Goal: Transaction & Acquisition: Download file/media

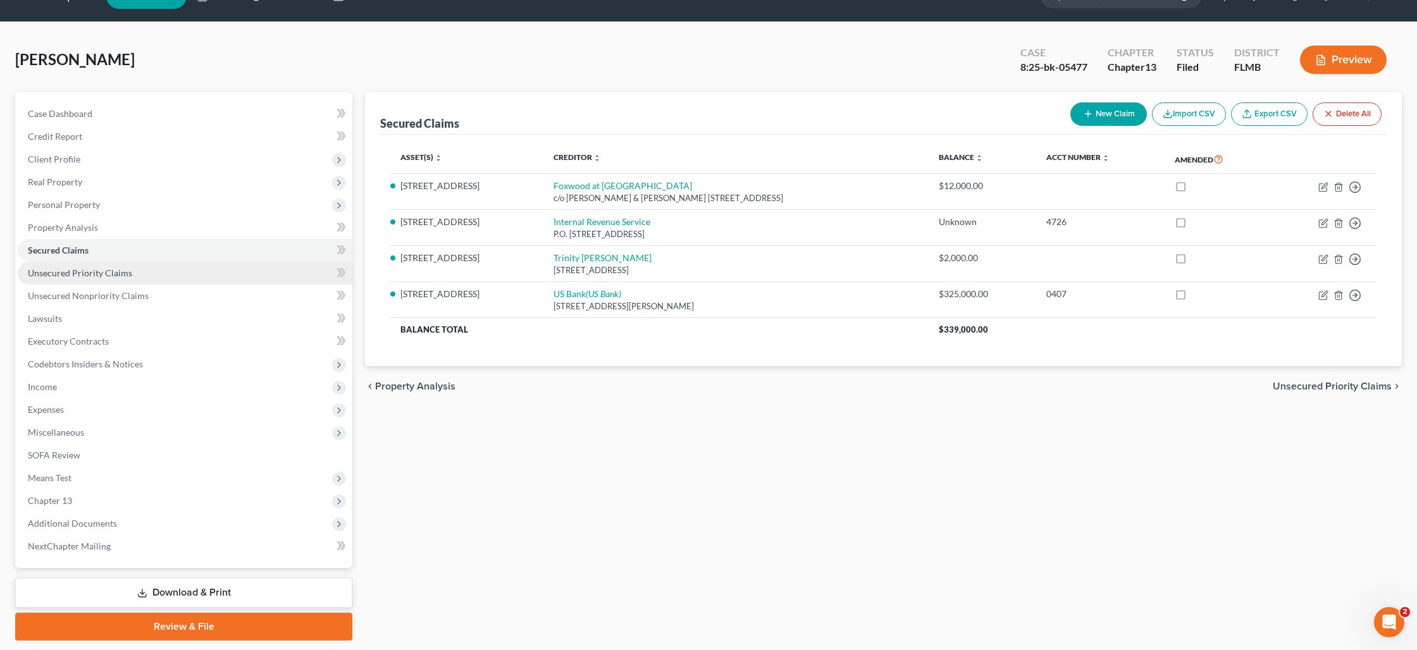
scroll to position [66, 0]
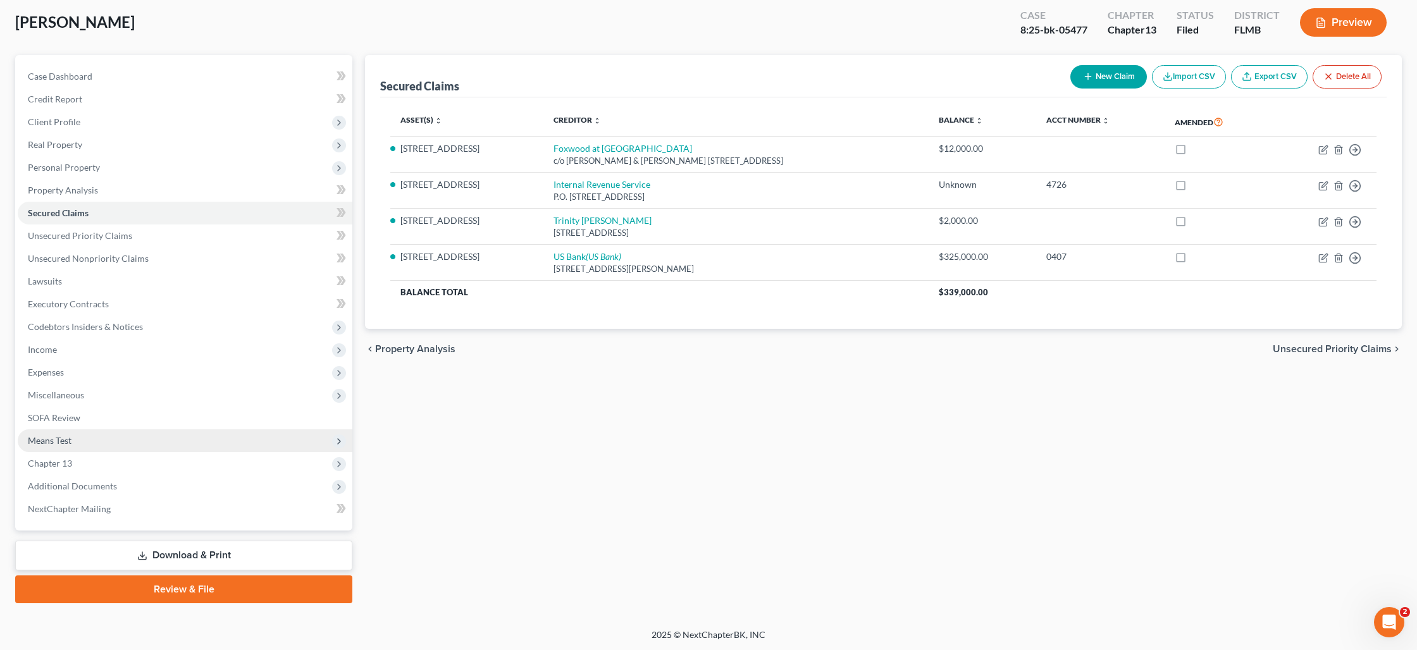
click at [66, 438] on span "Means Test" at bounding box center [50, 440] width 44 height 11
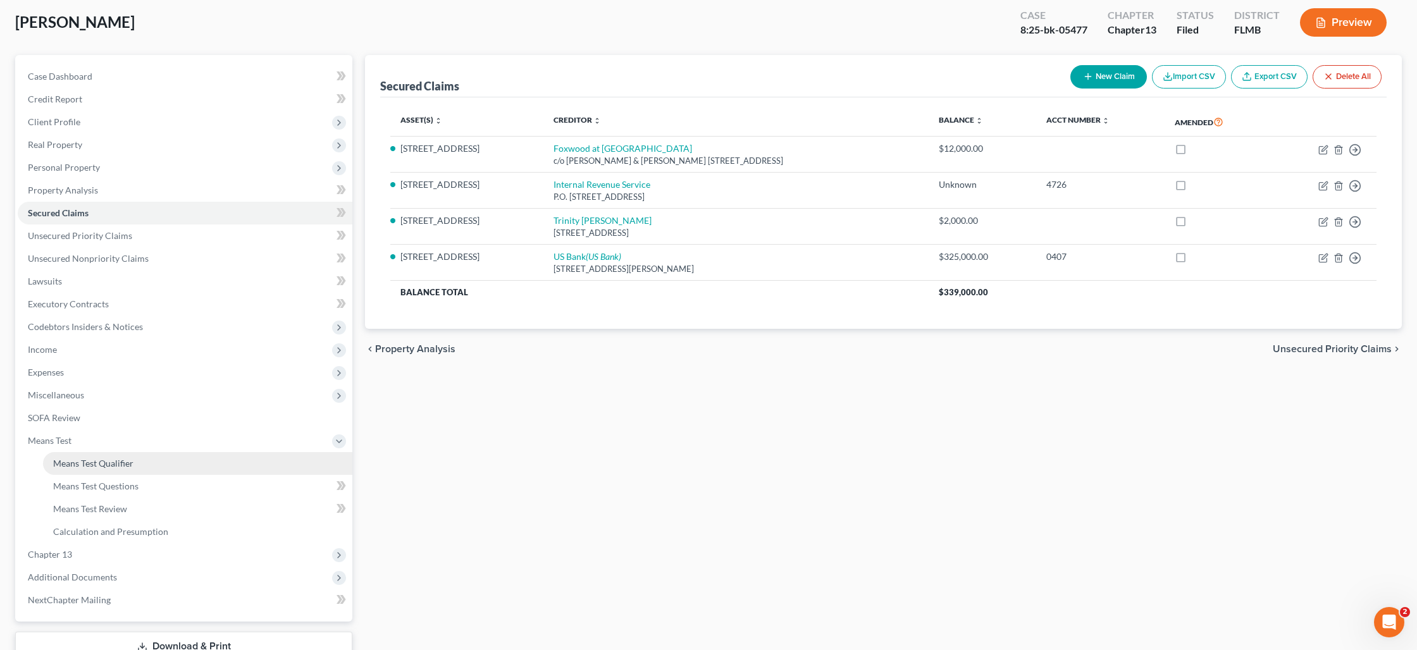
click at [95, 463] on span "Means Test Qualifier" at bounding box center [93, 463] width 80 height 11
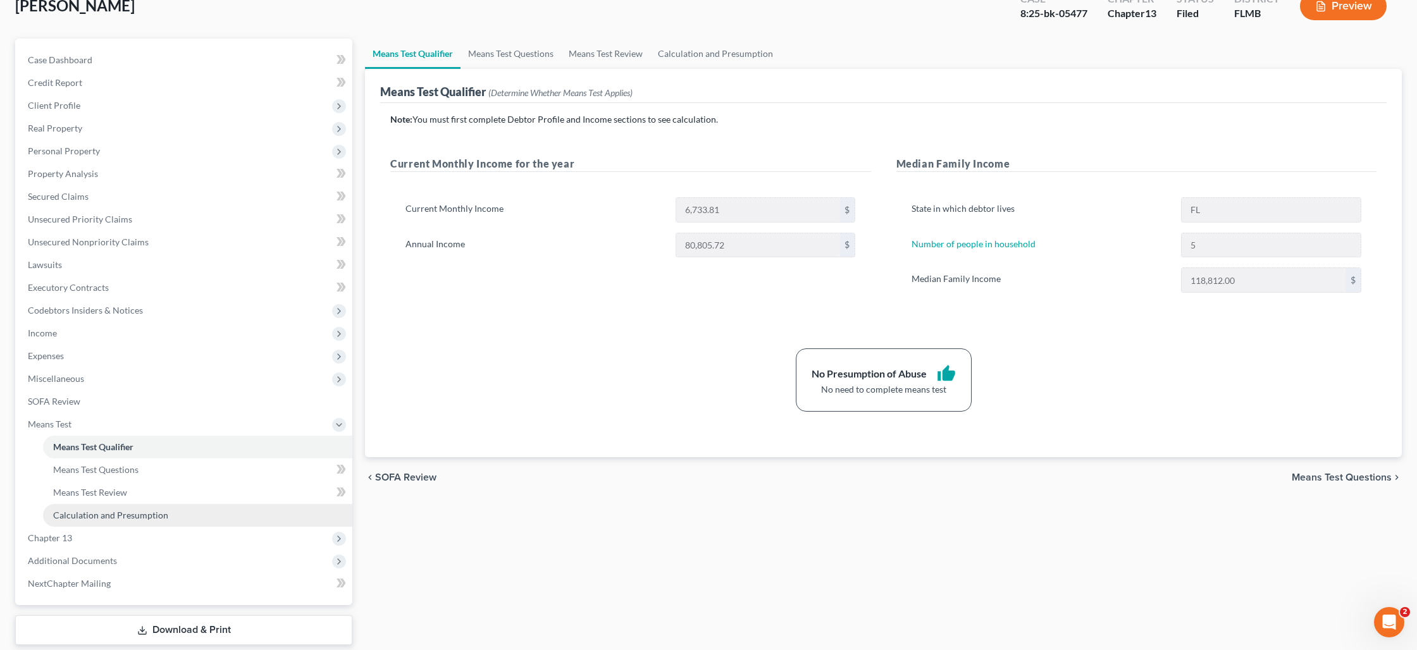
scroll to position [157, 0]
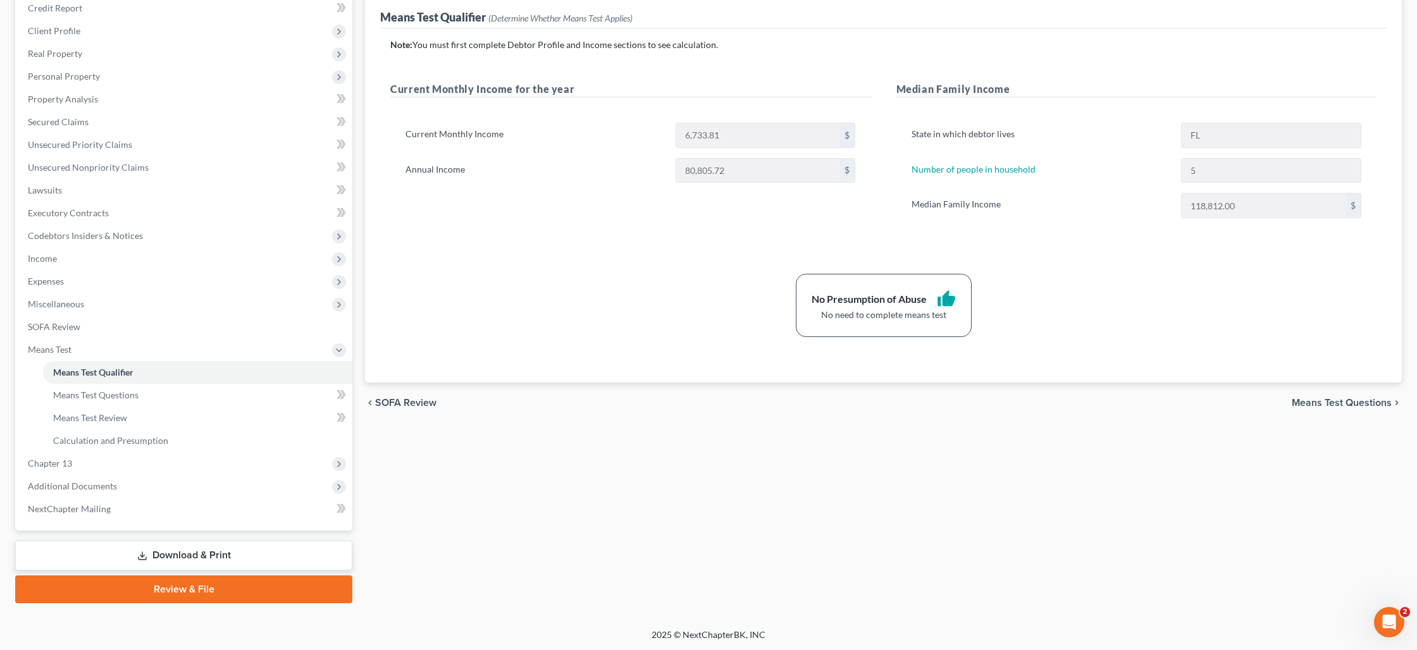
click at [168, 553] on link "Download & Print" at bounding box center [183, 556] width 337 height 30
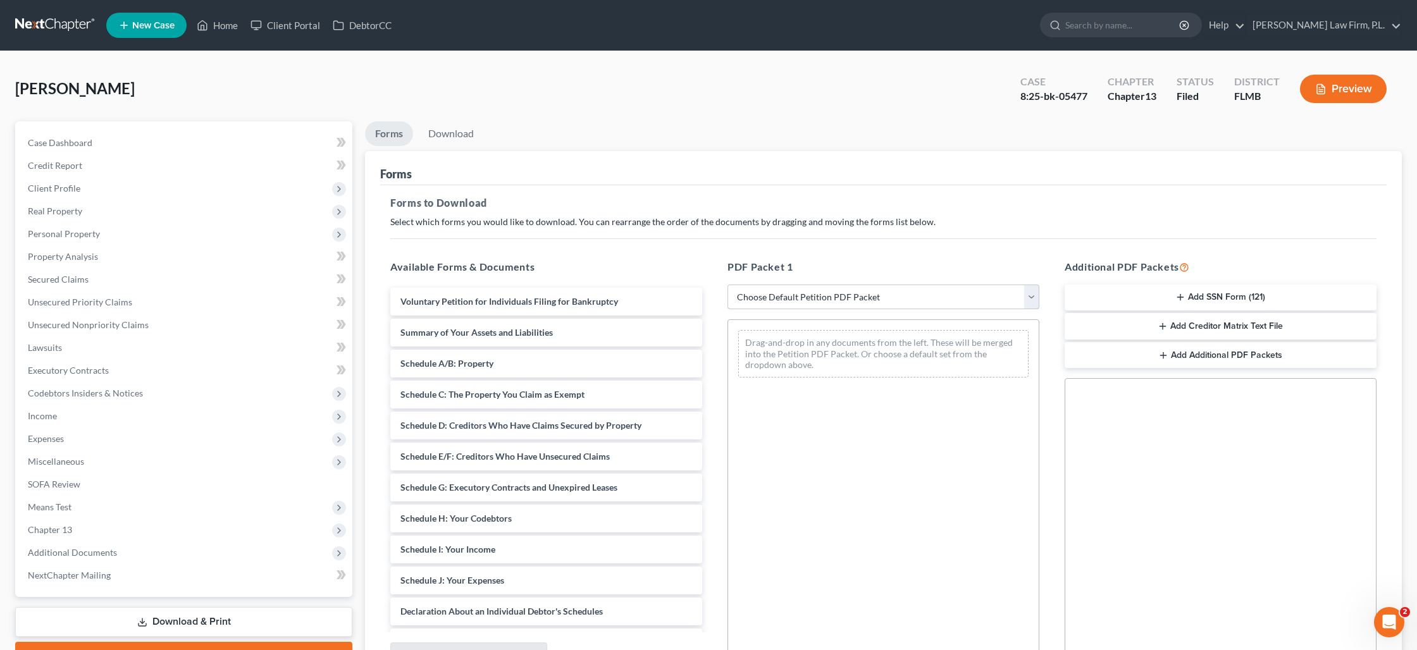
click at [765, 302] on select "Choose Default Petition PDF Packet Complete Bankruptcy Petition (all forms and …" at bounding box center [883, 297] width 312 height 25
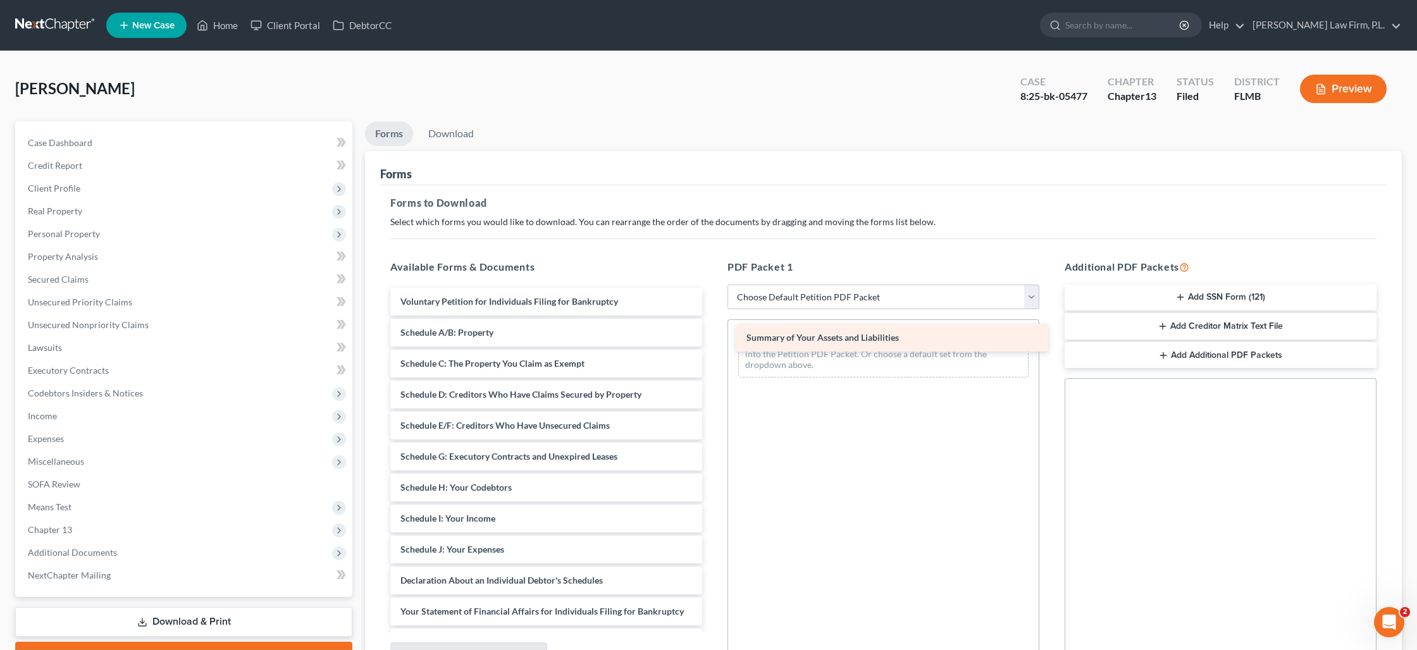
drag, startPoint x: 468, startPoint y: 328, endPoint x: 814, endPoint y: 333, distance: 346.0
click at [712, 333] on div "Summary of Your Assets and Liabilities Voluntary Petition for Individuals Filin…" at bounding box center [546, 534] width 332 height 493
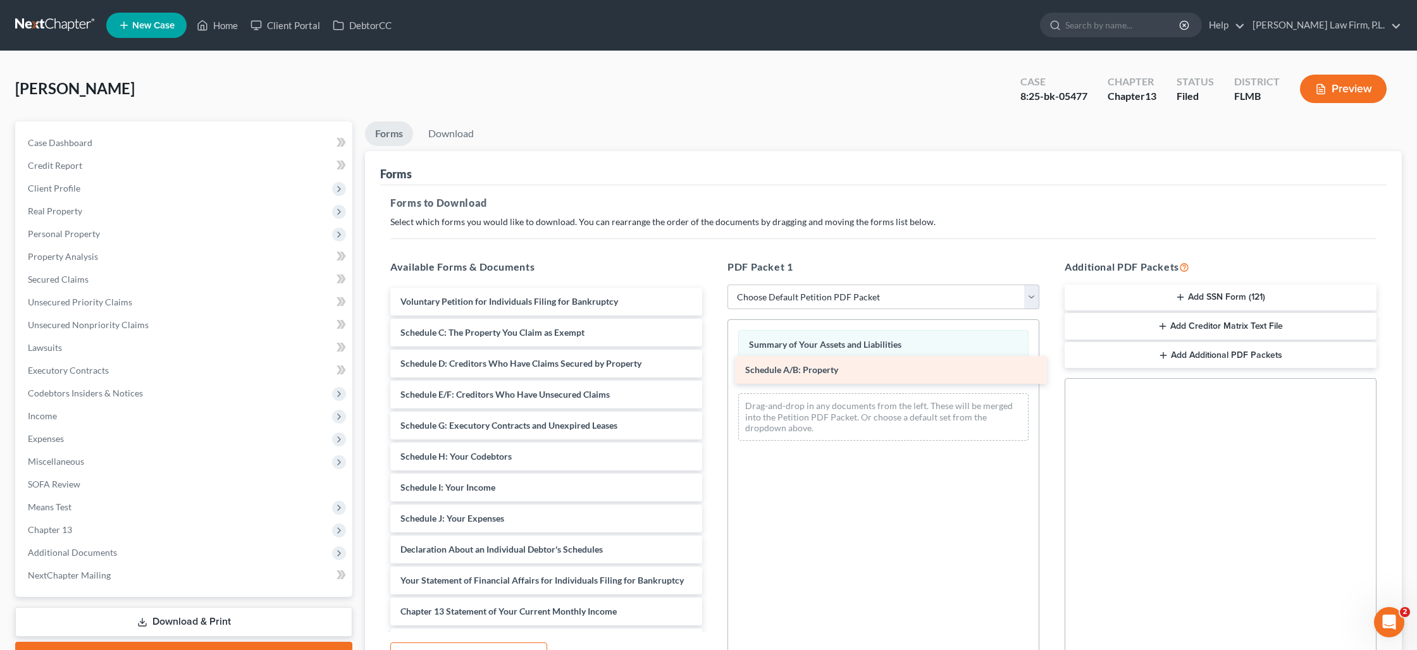
drag, startPoint x: 514, startPoint y: 336, endPoint x: 859, endPoint y: 374, distance: 346.8
click at [712, 374] on div "Schedule A/B: Property Voluntary Petition for Individuals Filing for Bankruptcy…" at bounding box center [546, 519] width 332 height 462
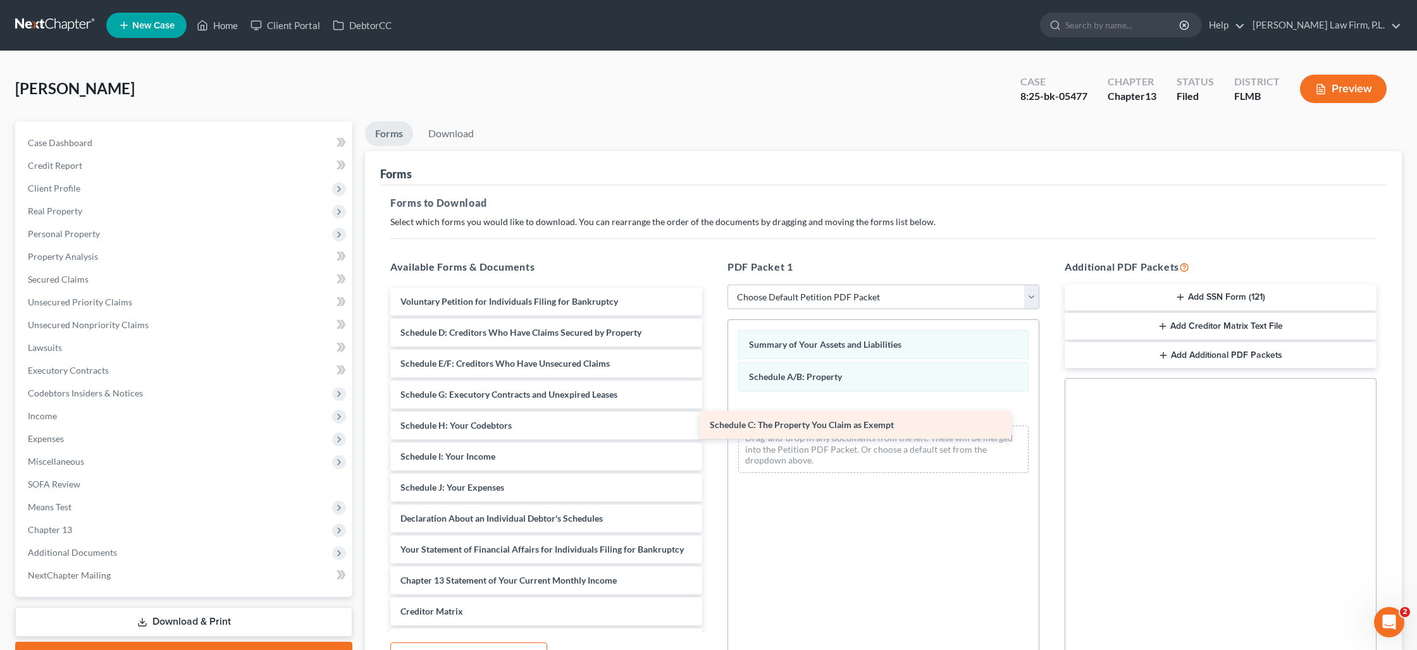
drag, startPoint x: 536, startPoint y: 338, endPoint x: 845, endPoint y: 431, distance: 323.0
click at [712, 431] on div "Schedule C: The Property You Claim as Exempt Voluntary Petition for Individuals…" at bounding box center [546, 503] width 332 height 431
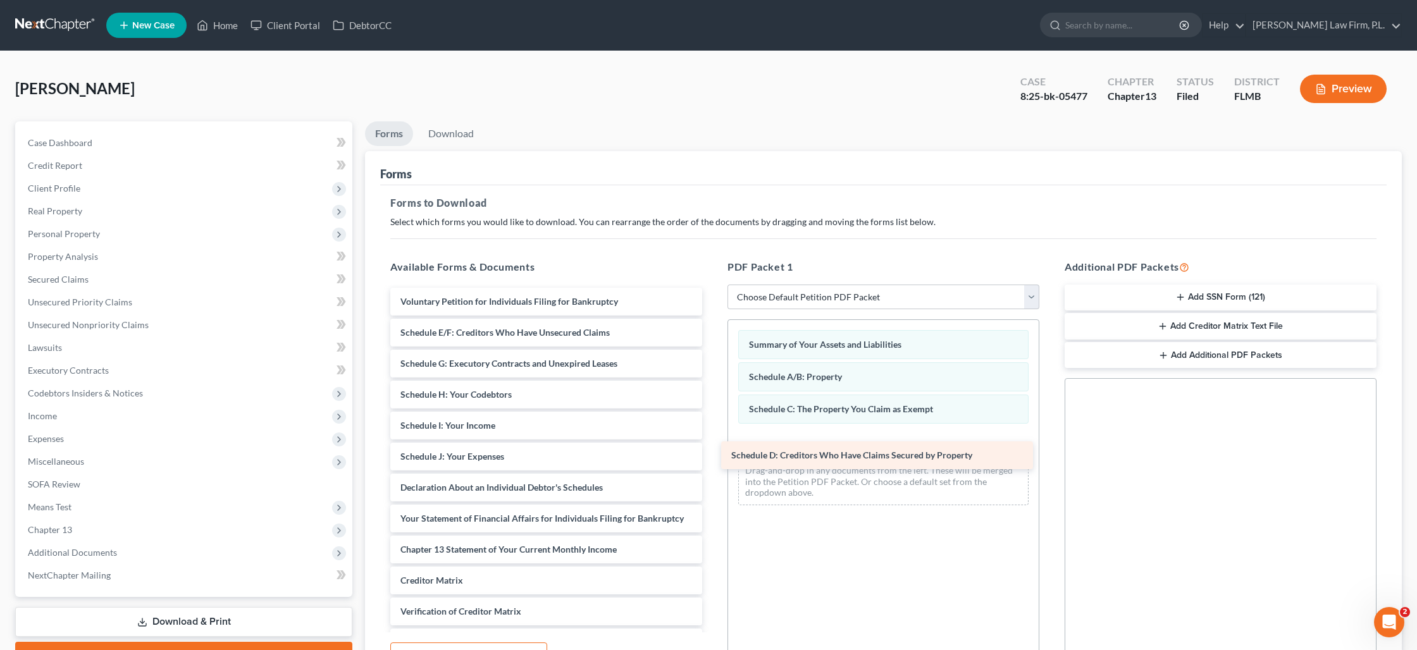
drag, startPoint x: 568, startPoint y: 360, endPoint x: 838, endPoint y: 460, distance: 288.2
click at [712, 460] on div "Schedule D: Creditors Who Have Claims Secured by Property Voluntary Petition fo…" at bounding box center [546, 488] width 332 height 400
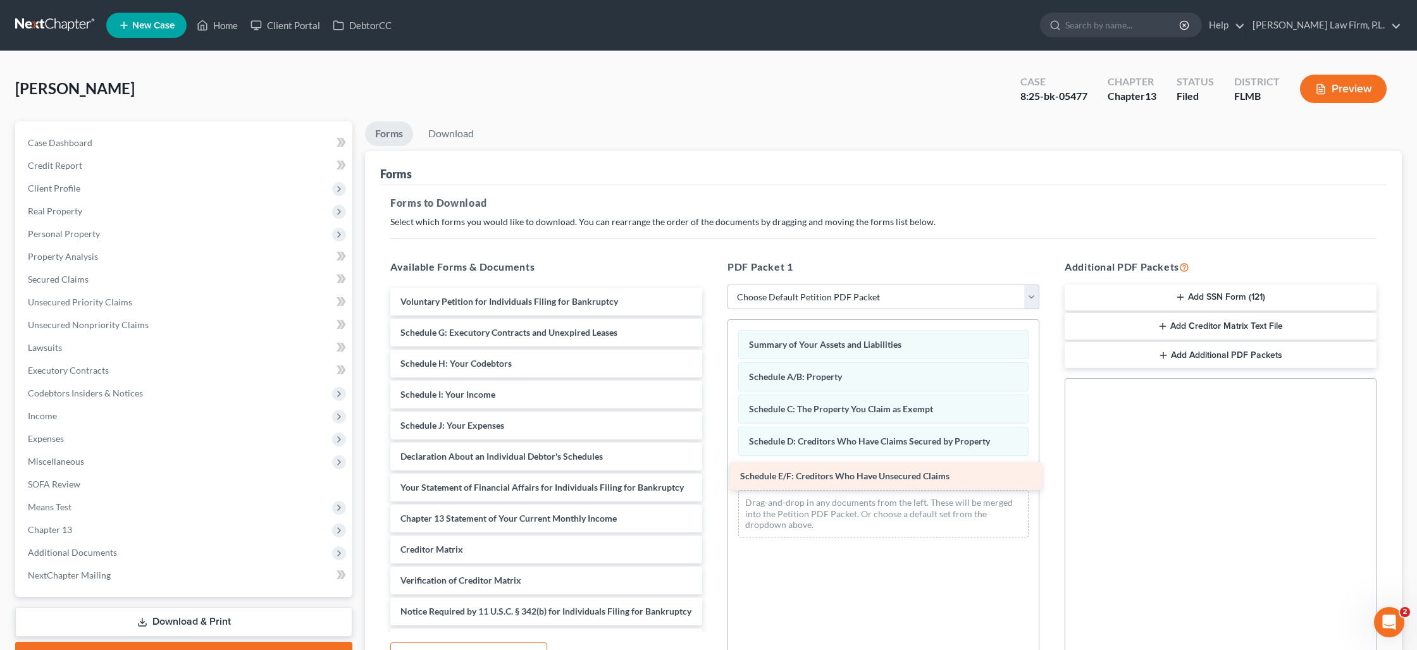
drag, startPoint x: 509, startPoint y: 335, endPoint x: 849, endPoint y: 478, distance: 368.8
click at [712, 478] on div "Schedule E/F: Creditors Who Have Unsecured Claims Voluntary Petition for Indivi…" at bounding box center [546, 472] width 332 height 369
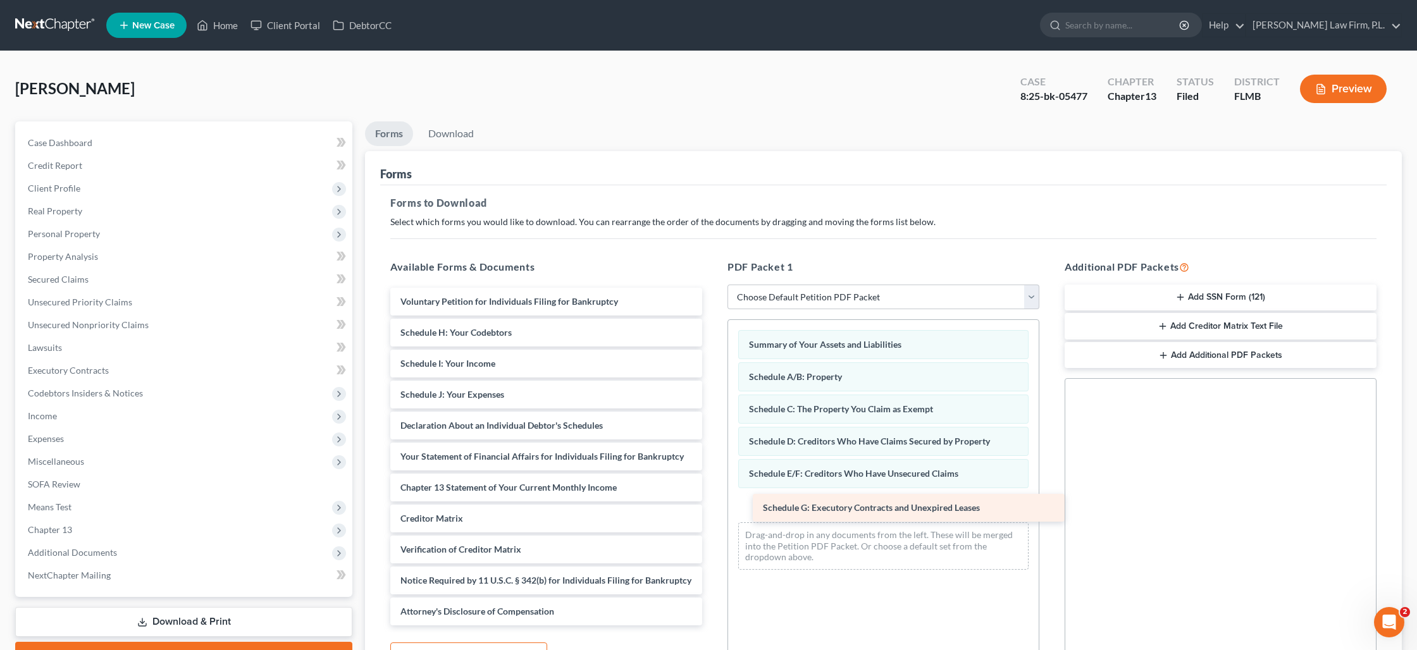
drag, startPoint x: 484, startPoint y: 347, endPoint x: 836, endPoint y: 516, distance: 390.4
click at [712, 516] on div "Schedule G: Executory Contracts and Unexpired Leases Voluntary Petition for Ind…" at bounding box center [546, 457] width 332 height 338
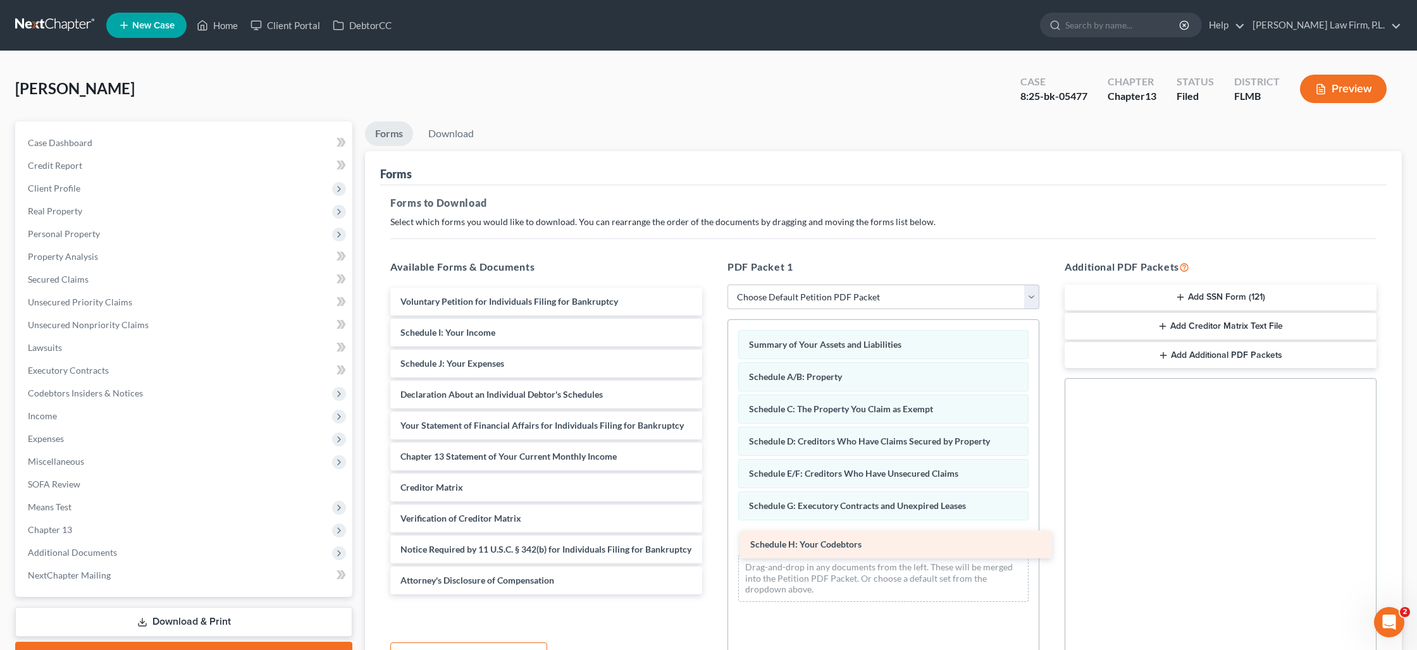
drag, startPoint x: 521, startPoint y: 371, endPoint x: 818, endPoint y: 553, distance: 348.6
click at [712, 553] on div "Schedule H: Your Codebtors Voluntary Petition for Individuals Filing for Bankru…" at bounding box center [546, 441] width 332 height 307
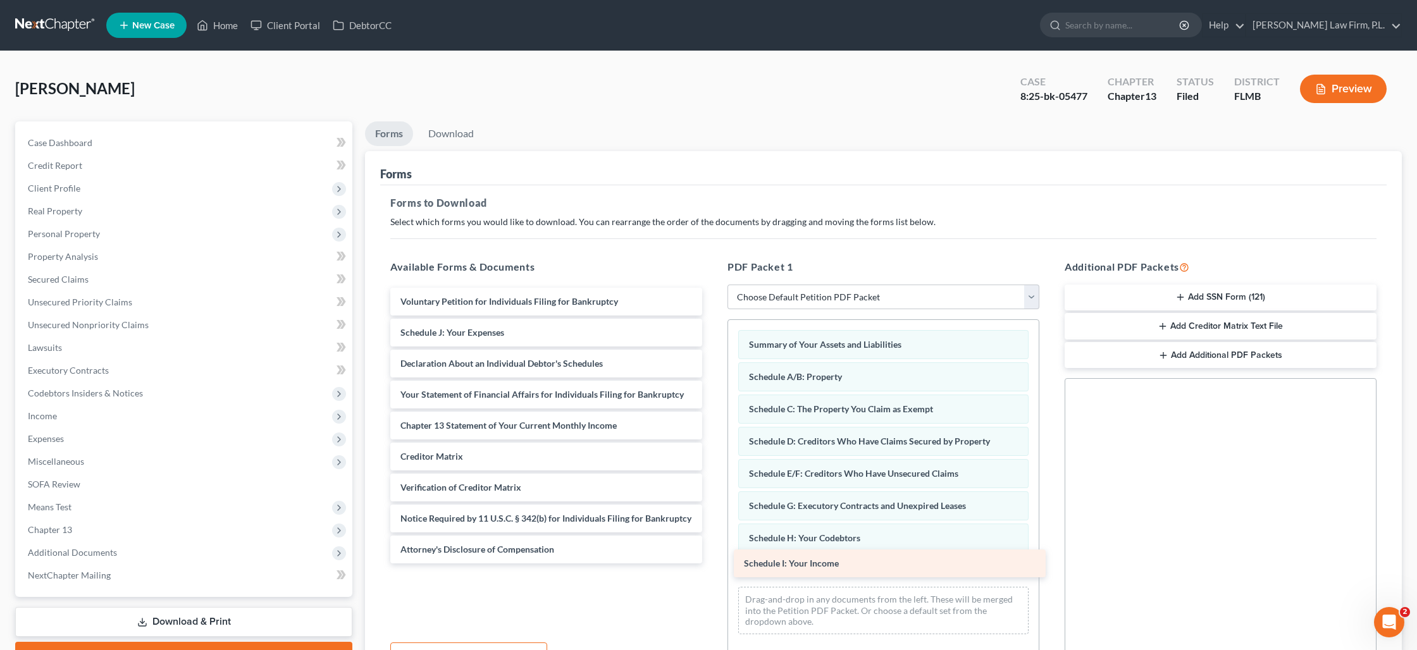
drag, startPoint x: 455, startPoint y: 341, endPoint x: 798, endPoint y: 572, distance: 414.2
click at [712, 564] on div "Schedule I: Your Income Voluntary Petition for Individuals Filing for Bankruptc…" at bounding box center [546, 426] width 332 height 276
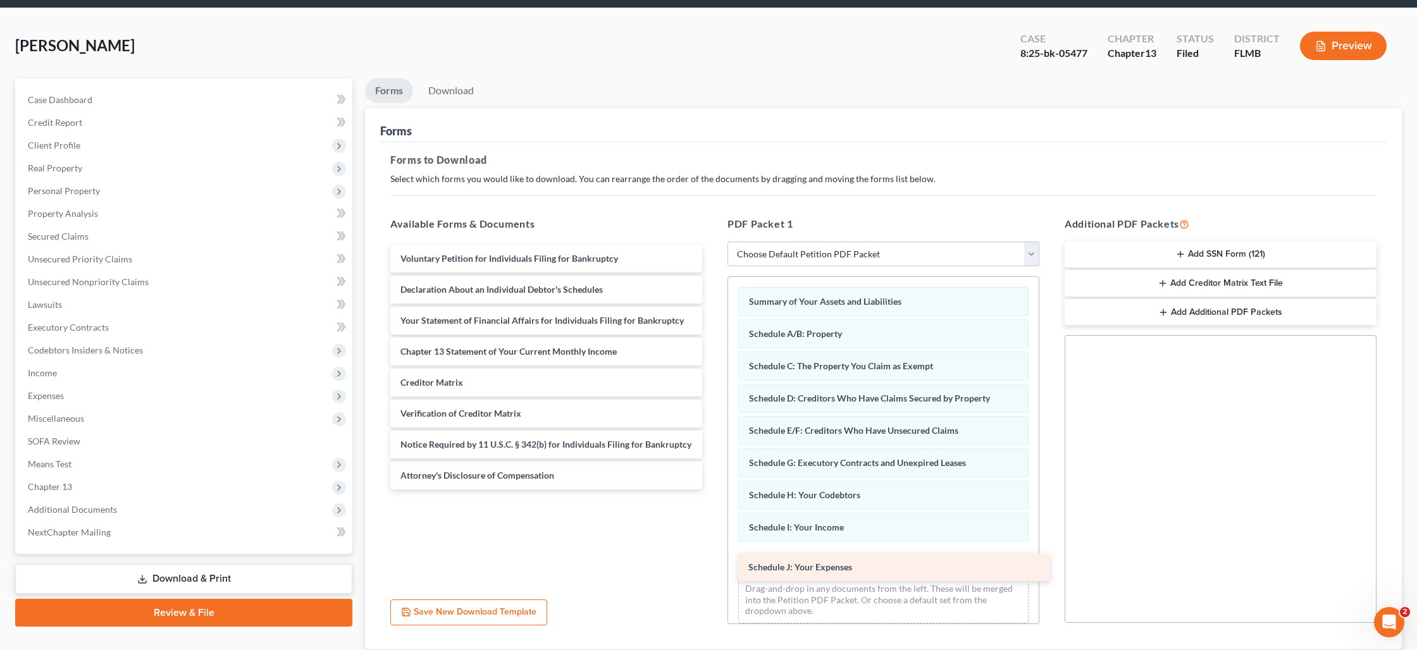
drag, startPoint x: 480, startPoint y: 289, endPoint x: 828, endPoint y: 567, distance: 445.5
click at [712, 490] on div "Schedule J: Your Expenses Voluntary Petition for Individuals Filing for Bankrup…" at bounding box center [546, 367] width 332 height 245
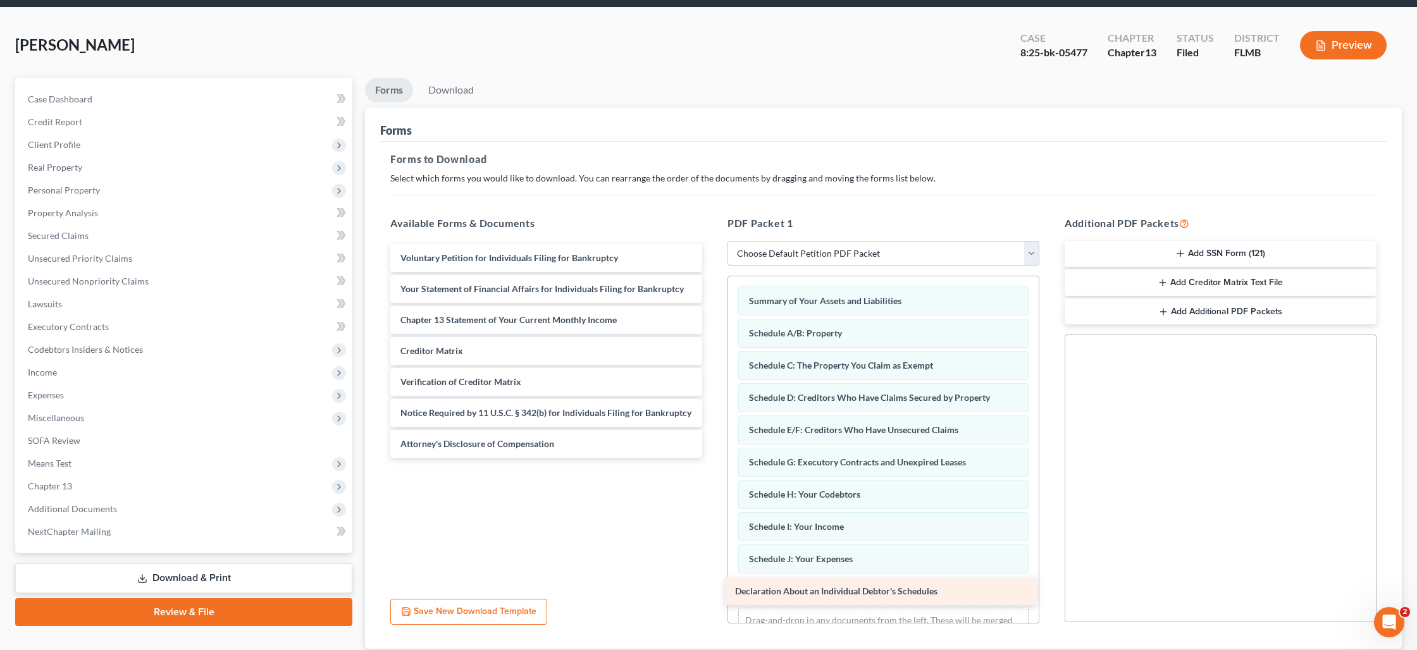
drag, startPoint x: 528, startPoint y: 319, endPoint x: 832, endPoint y: 591, distance: 408.5
click at [712, 458] on div "Declaration About an Individual Debtor's Schedules Voluntary Petition for Indiv…" at bounding box center [546, 351] width 332 height 214
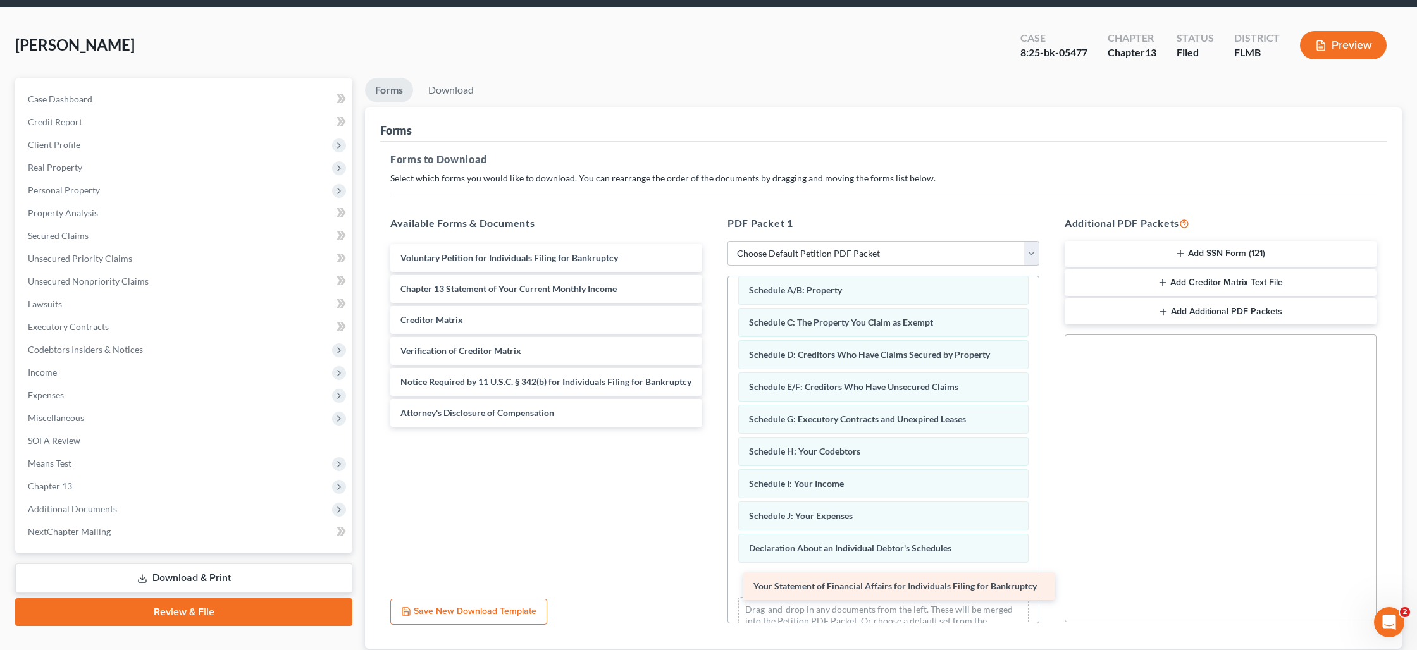
drag, startPoint x: 608, startPoint y: 346, endPoint x: 841, endPoint y: 589, distance: 337.3
click at [712, 427] on div "Your Statement of Financial Affairs for Individuals Filing for Bankruptcy Volun…" at bounding box center [546, 335] width 332 height 183
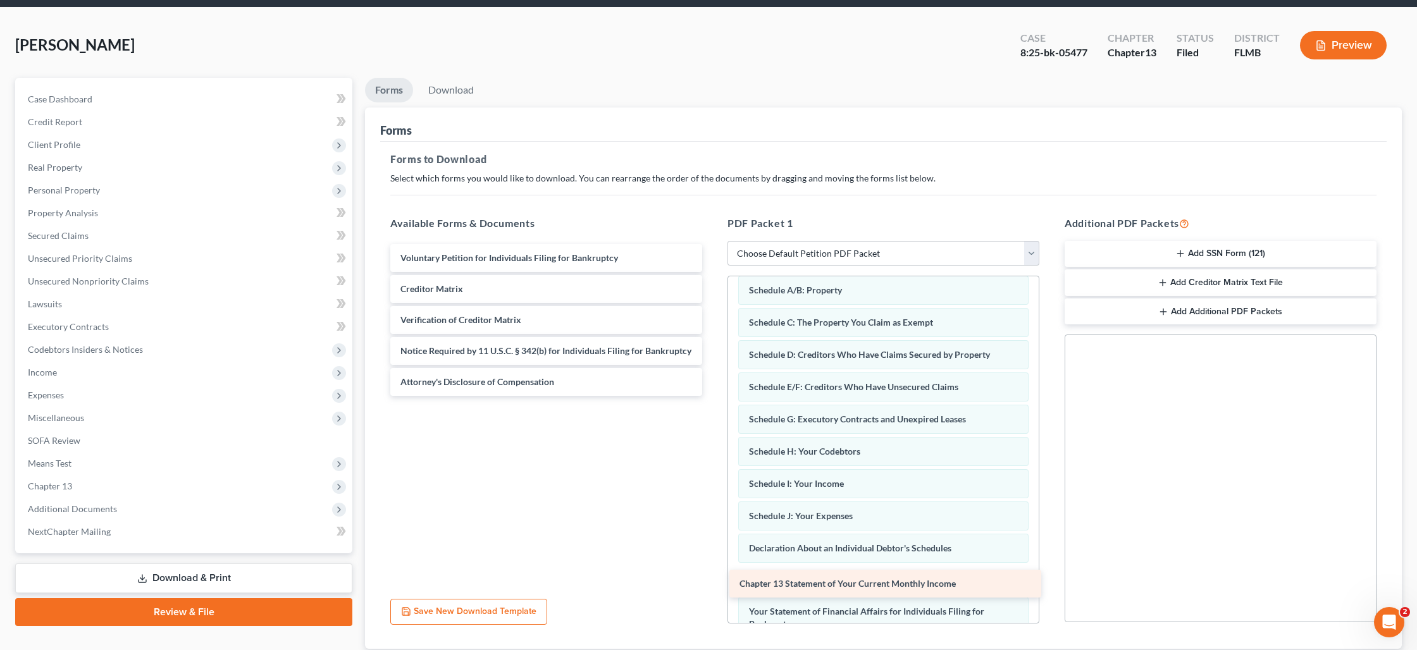
scroll to position [78, 0]
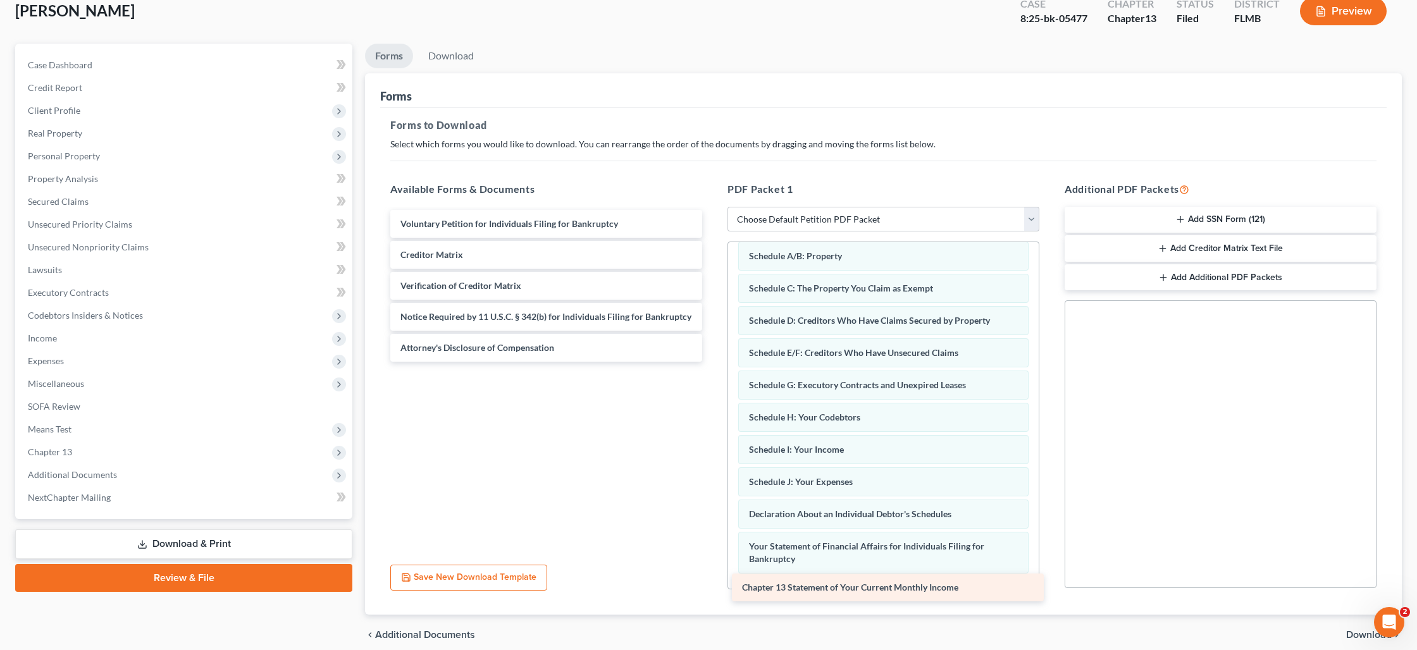
drag, startPoint x: 472, startPoint y: 288, endPoint x: 812, endPoint y: 588, distance: 453.1
click at [712, 362] on div "Chapter 13 Statement of Your Current Monthly Income Voluntary Petition for Indi…" at bounding box center [546, 286] width 332 height 152
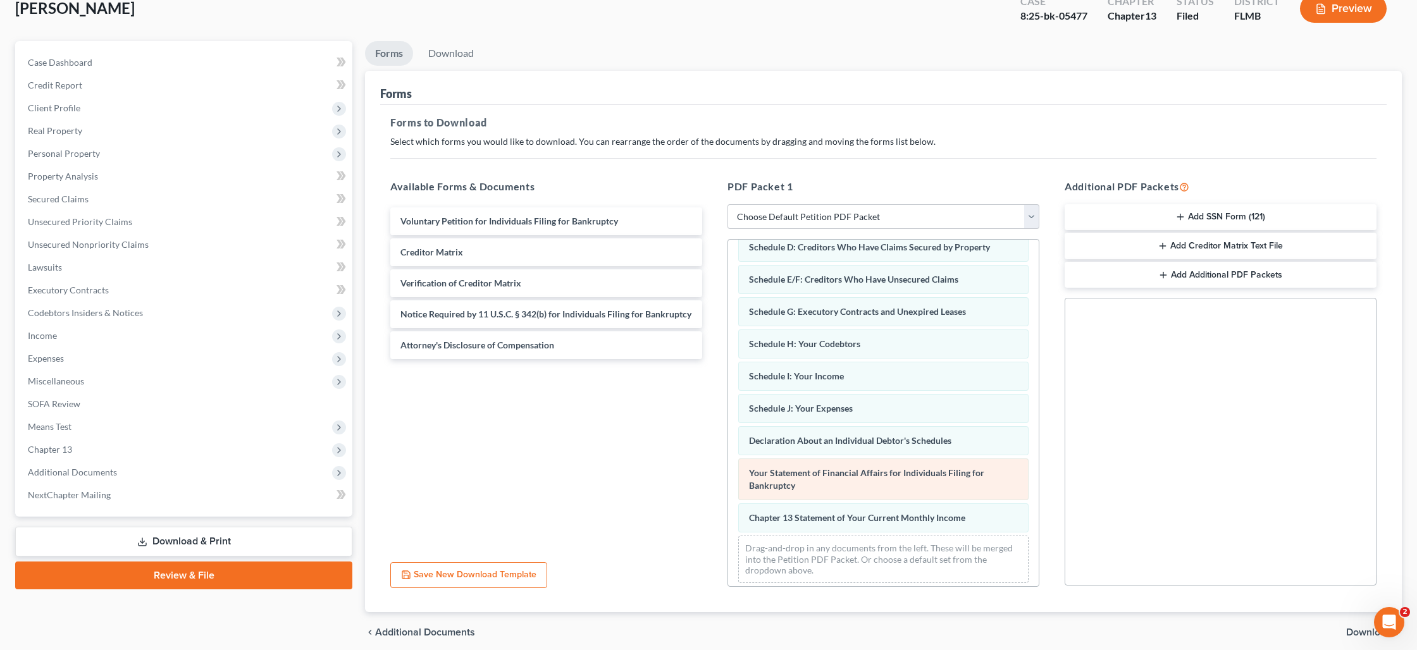
scroll to position [120, 0]
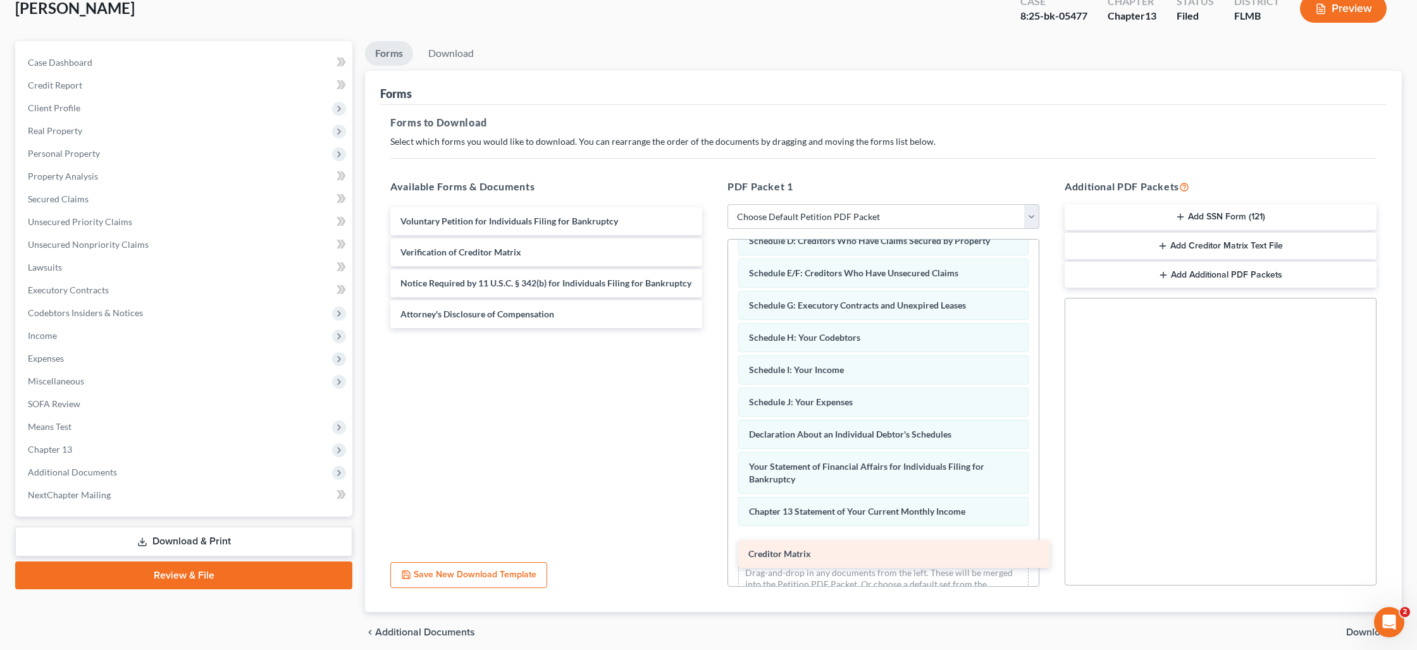
drag, startPoint x: 453, startPoint y: 255, endPoint x: 801, endPoint y: 557, distance: 460.9
click at [712, 328] on div "Creditor Matrix Voluntary Petition for Individuals Filing for Bankruptcy Credit…" at bounding box center [546, 267] width 332 height 121
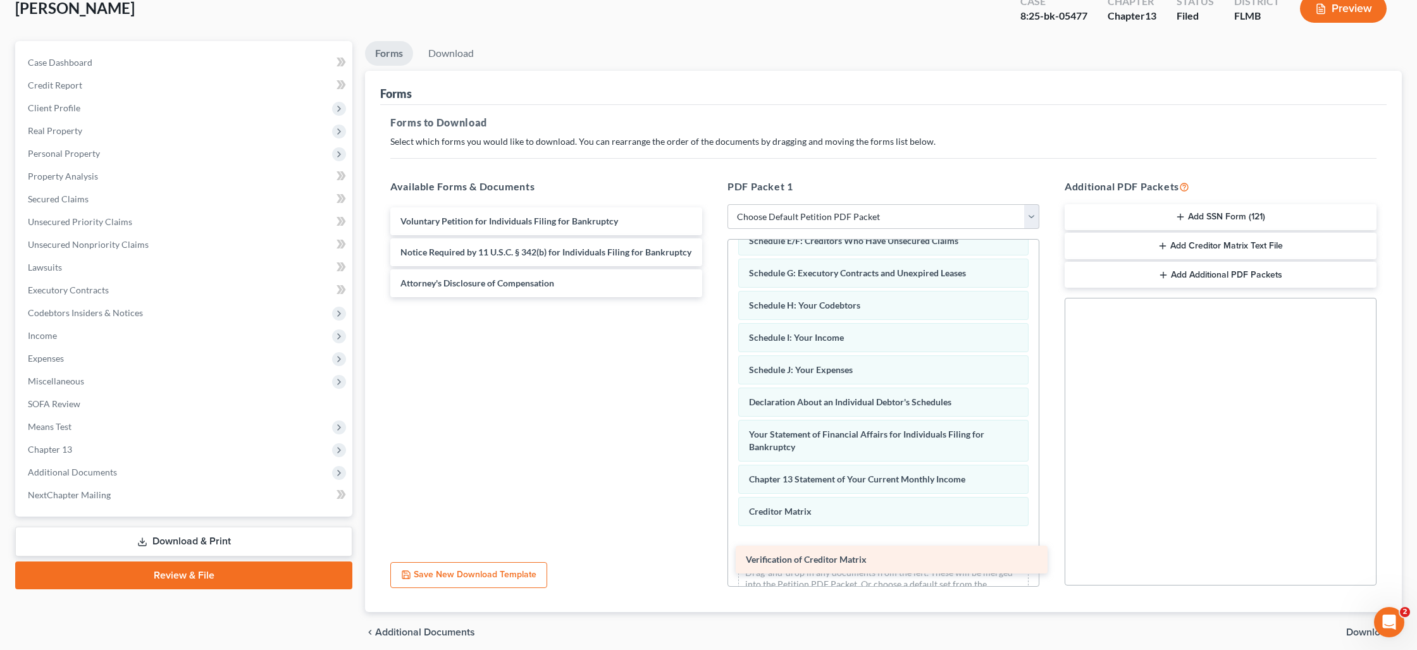
drag, startPoint x: 472, startPoint y: 259, endPoint x: 818, endPoint y: 567, distance: 462.8
click at [712, 297] on div "Verification of Creditor Matrix Voluntary Petition for Individuals Filing for B…" at bounding box center [546, 252] width 332 height 90
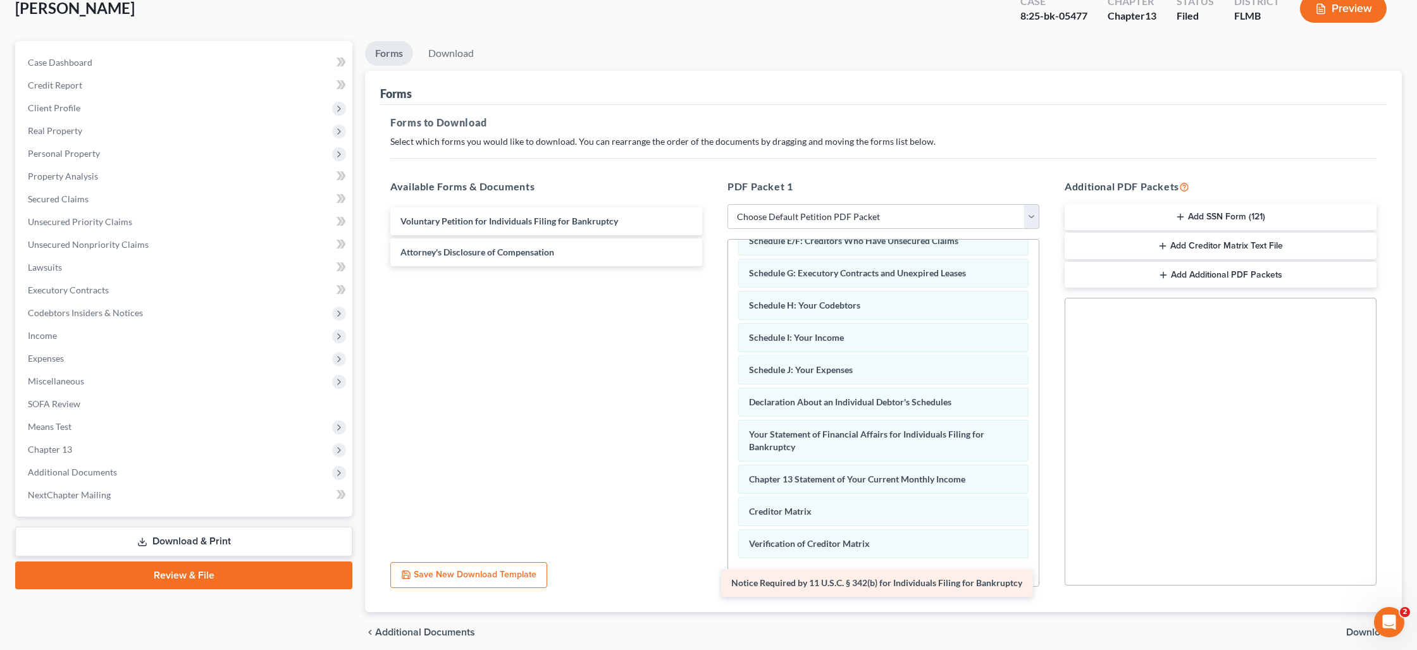
drag, startPoint x: 583, startPoint y: 287, endPoint x: 863, endPoint y: 581, distance: 406.2
click at [712, 266] on div "Notice Required by 11 U.S.C. § 342(b) for Individuals Filing for Bankruptcy Vol…" at bounding box center [546, 236] width 332 height 59
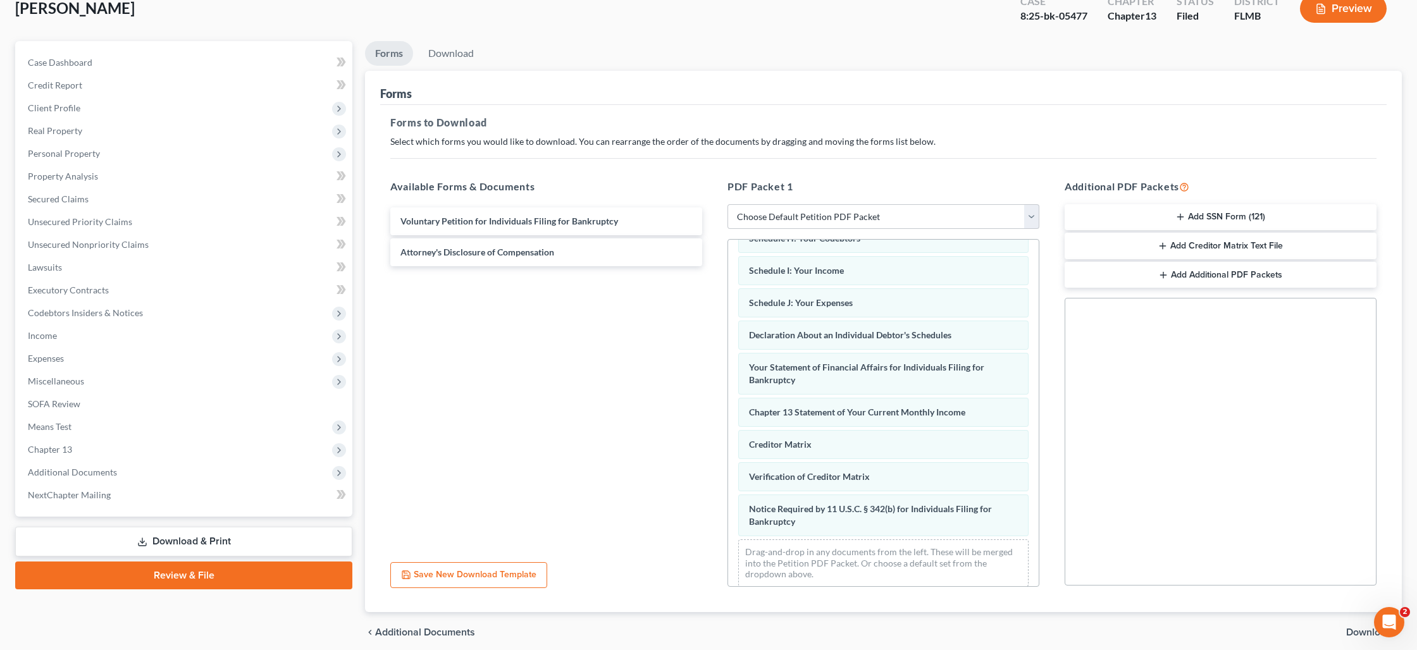
scroll to position [230, 0]
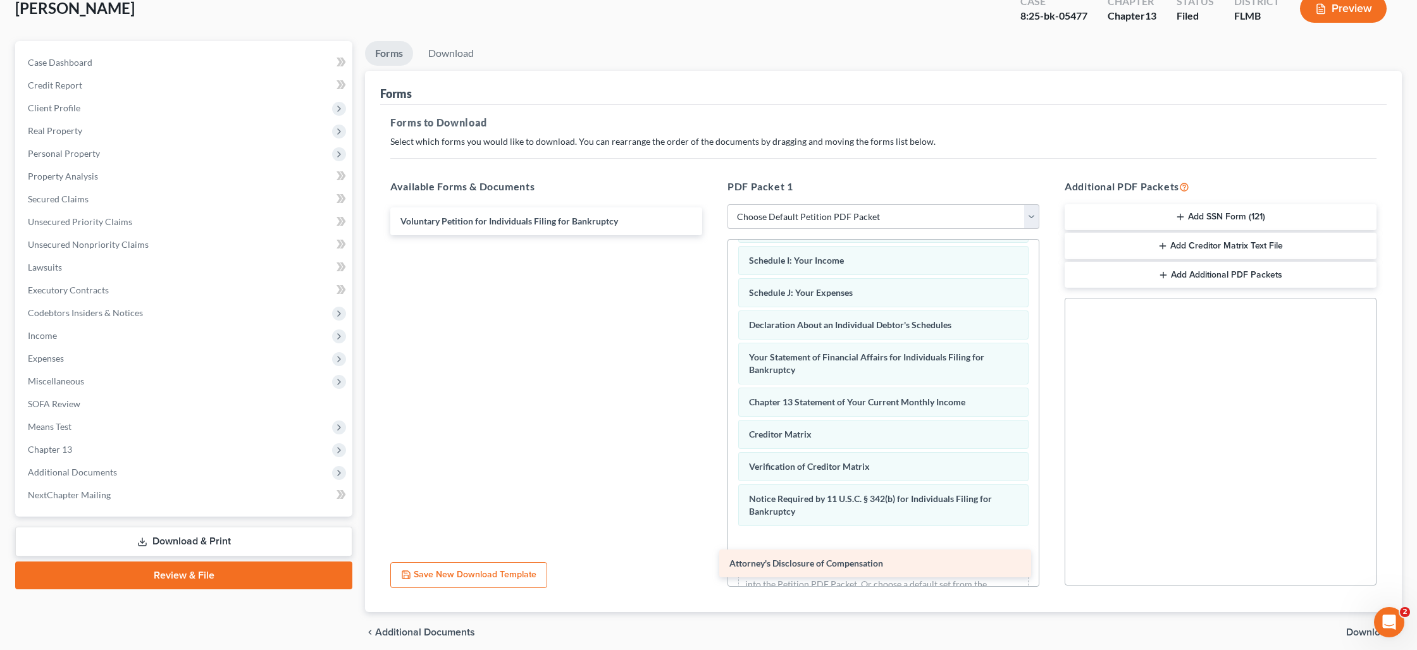
drag, startPoint x: 531, startPoint y: 256, endPoint x: 859, endPoint y: 568, distance: 452.8
click at [712, 235] on div "Attorney's Disclosure of Compensation Voluntary Petition for Individuals Filing…" at bounding box center [546, 221] width 332 height 28
click at [1364, 631] on span "Download" at bounding box center [1369, 632] width 46 height 10
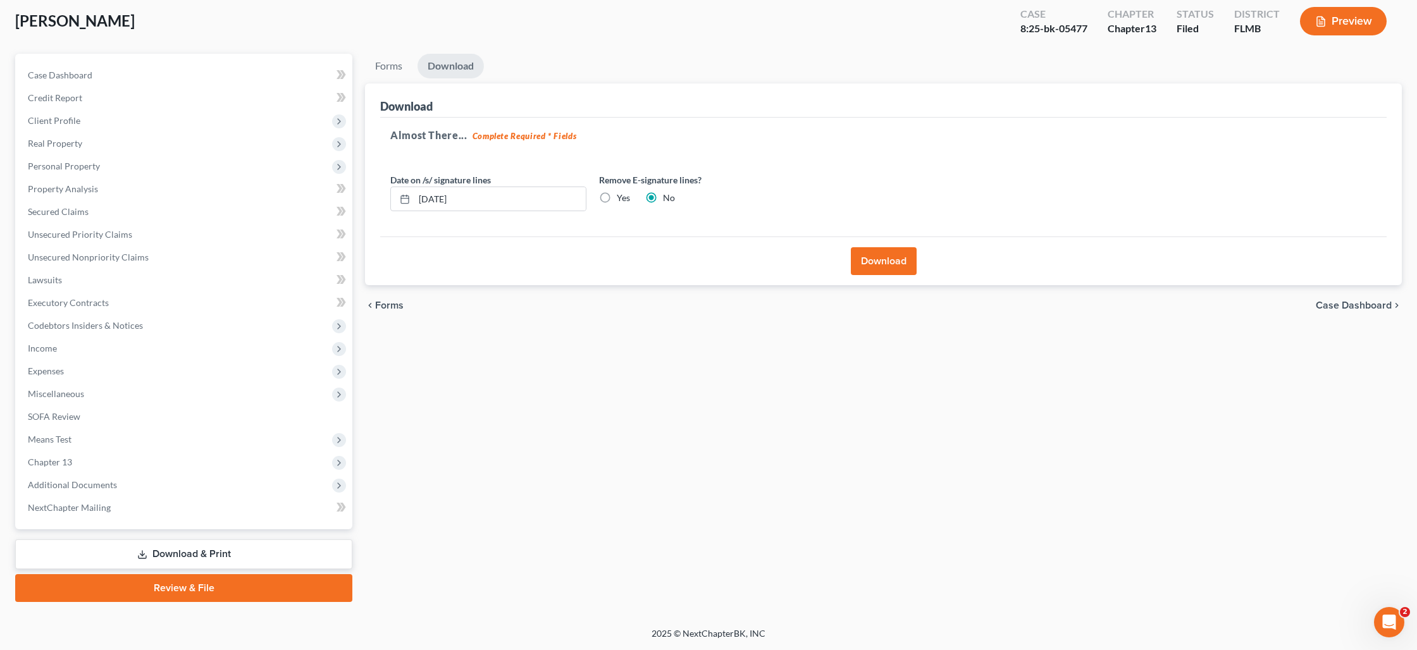
scroll to position [66, 0]
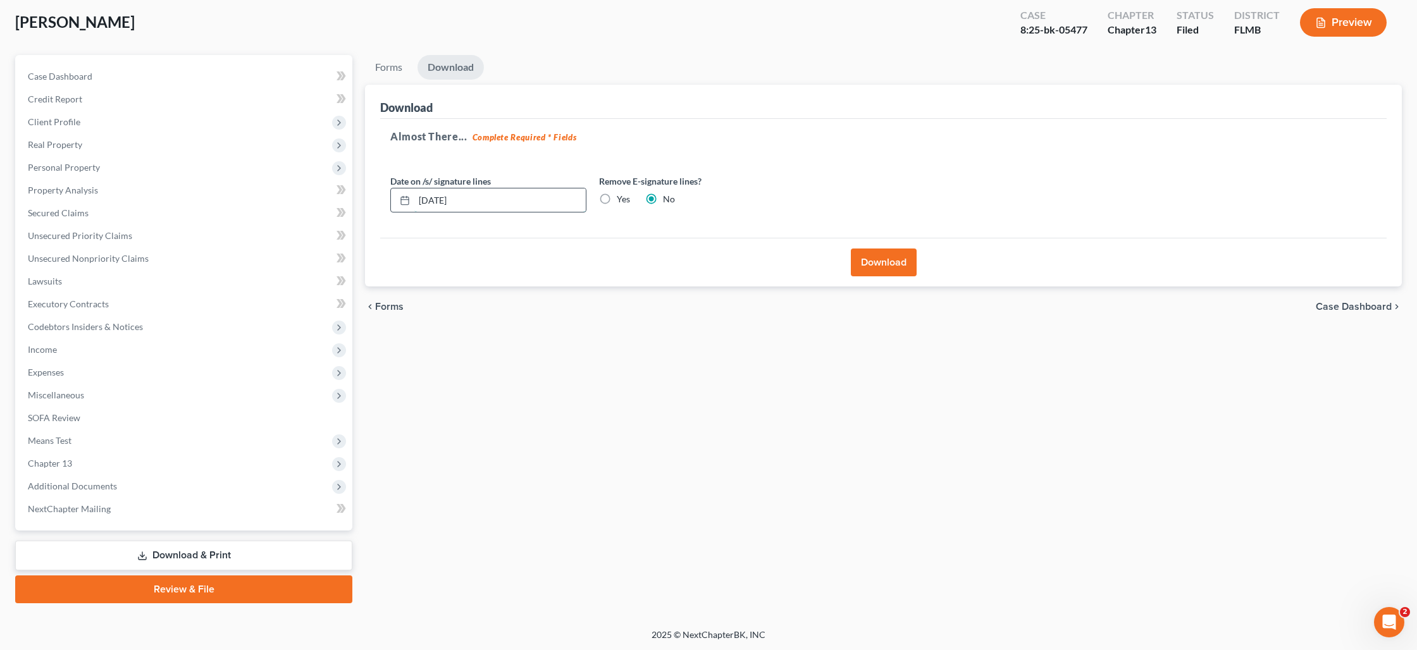
click at [505, 204] on input "[DATE]" at bounding box center [499, 200] width 171 height 24
click at [504, 204] on input "[DATE]" at bounding box center [499, 200] width 171 height 24
click at [617, 201] on label "Yes" at bounding box center [623, 199] width 13 height 13
click at [622, 201] on input "Yes" at bounding box center [626, 197] width 8 height 8
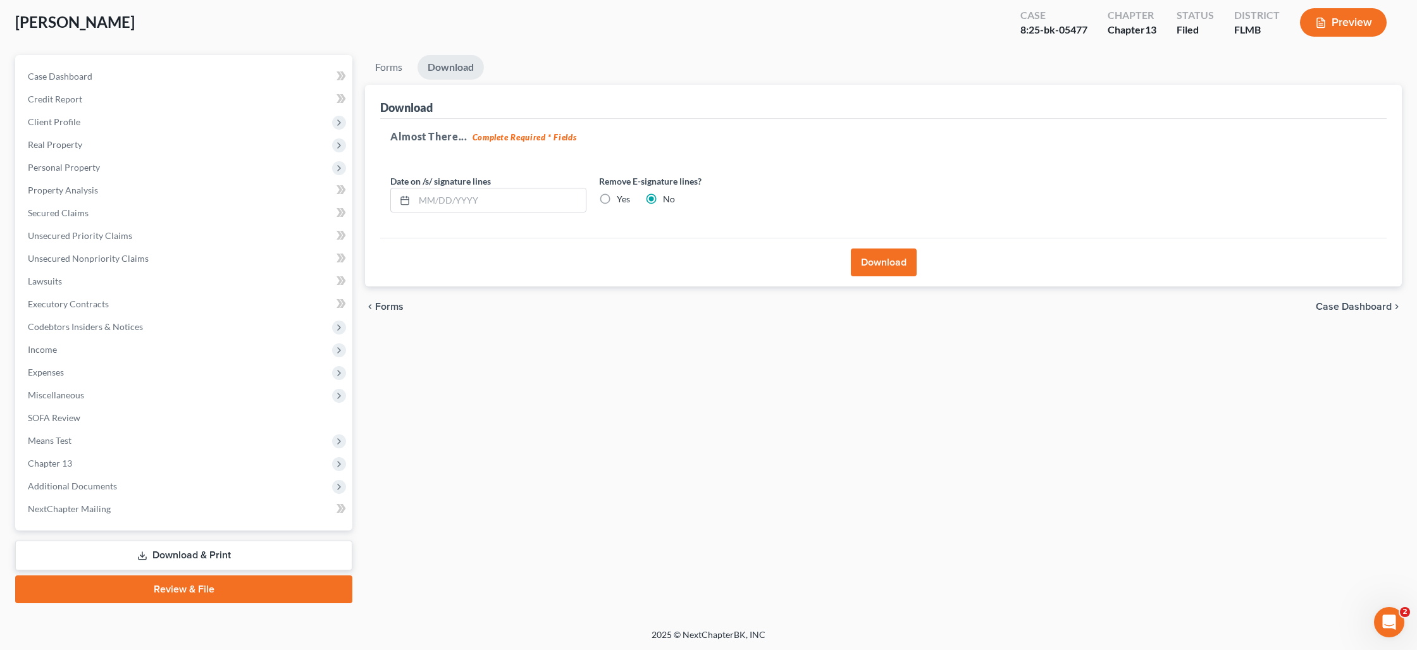
radio input "true"
click at [888, 272] on button "Download" at bounding box center [884, 263] width 66 height 28
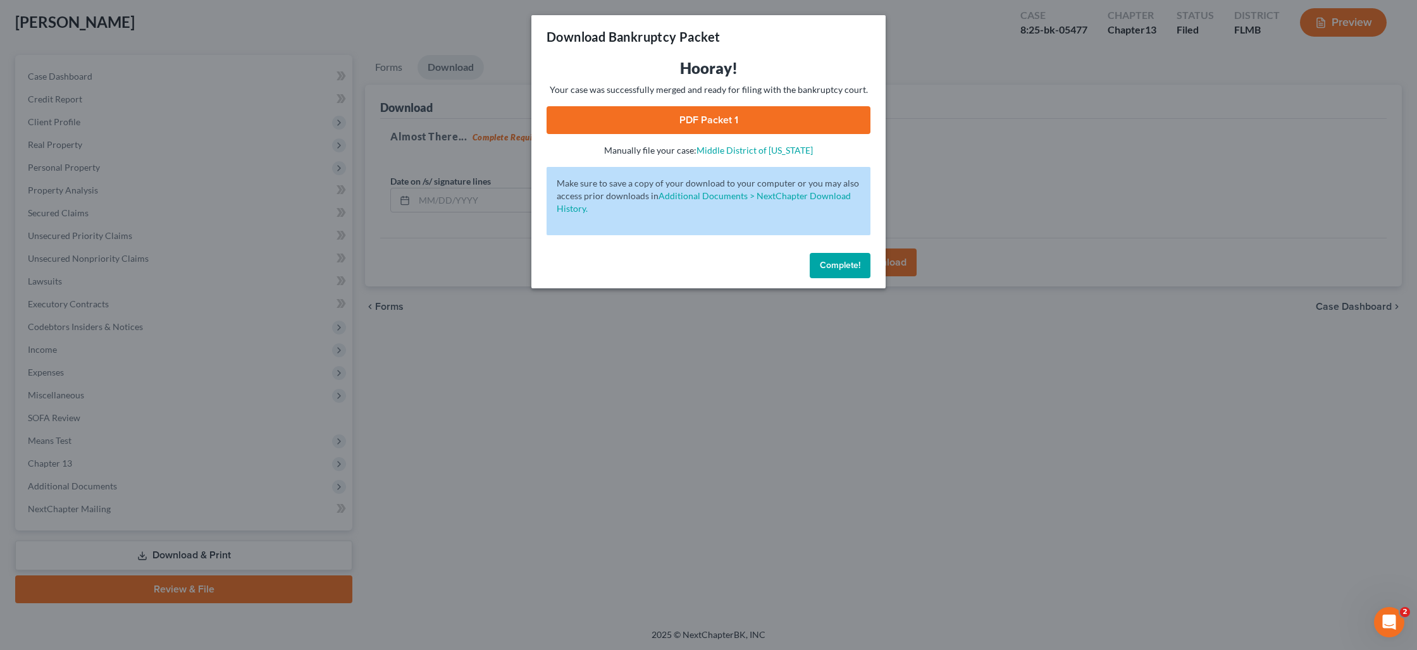
click at [690, 121] on link "PDF Packet 1" at bounding box center [708, 120] width 324 height 28
click at [843, 270] on span "Complete!" at bounding box center [840, 265] width 40 height 11
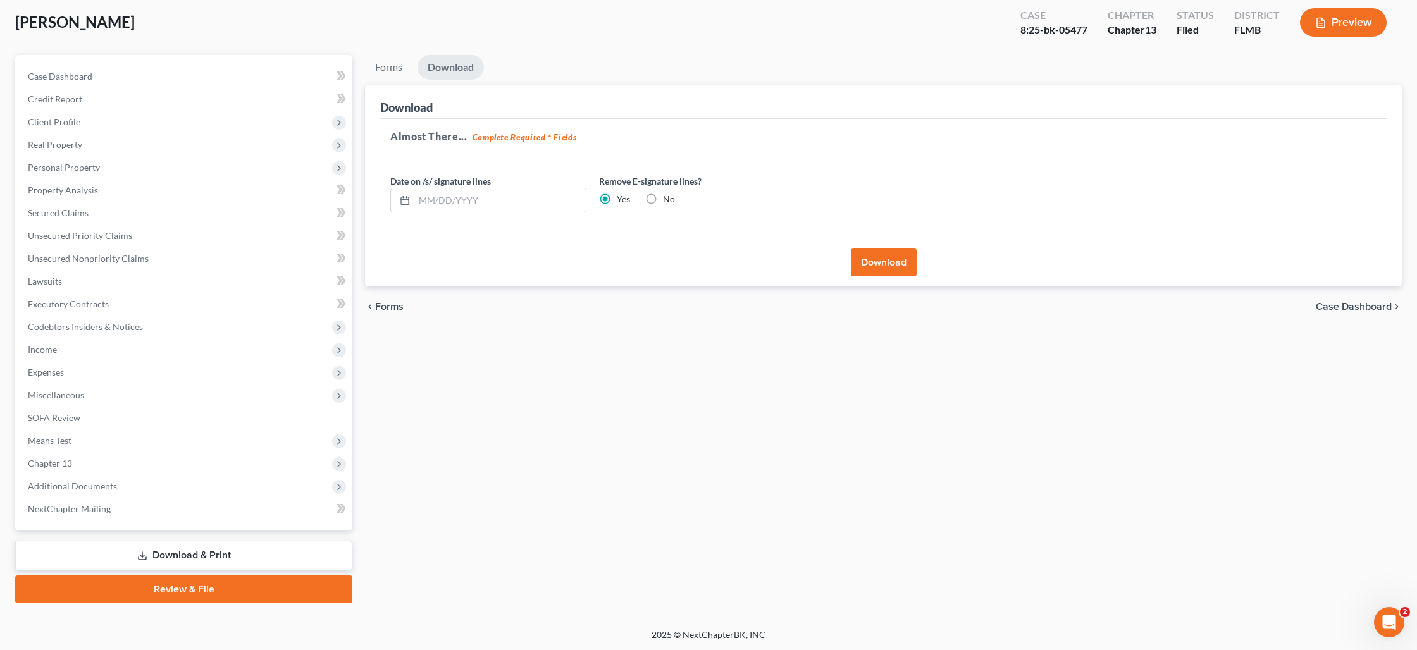
click at [663, 196] on label "No" at bounding box center [669, 199] width 12 height 13
click at [668, 196] on input "No" at bounding box center [672, 197] width 8 height 8
radio input "true"
radio input "false"
click at [478, 189] on input "text" at bounding box center [499, 200] width 171 height 24
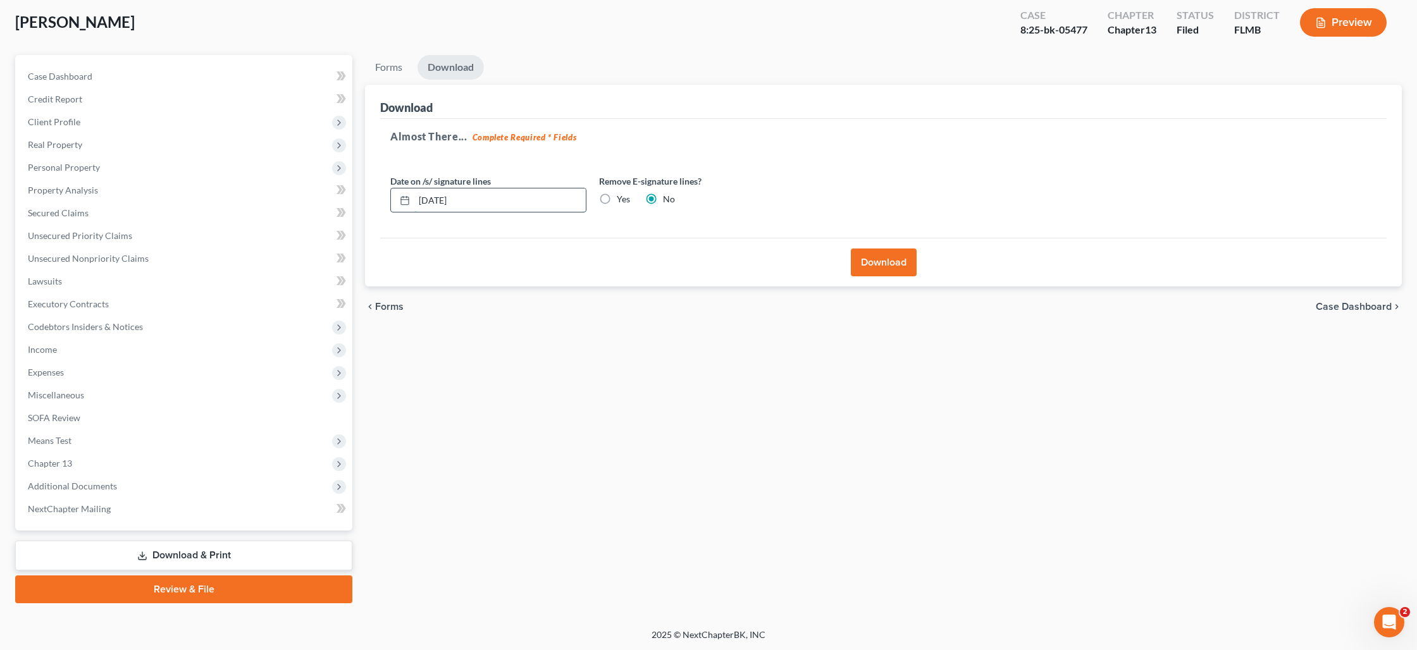
type input "[DATE]"
click at [875, 257] on button "Download" at bounding box center [884, 263] width 66 height 28
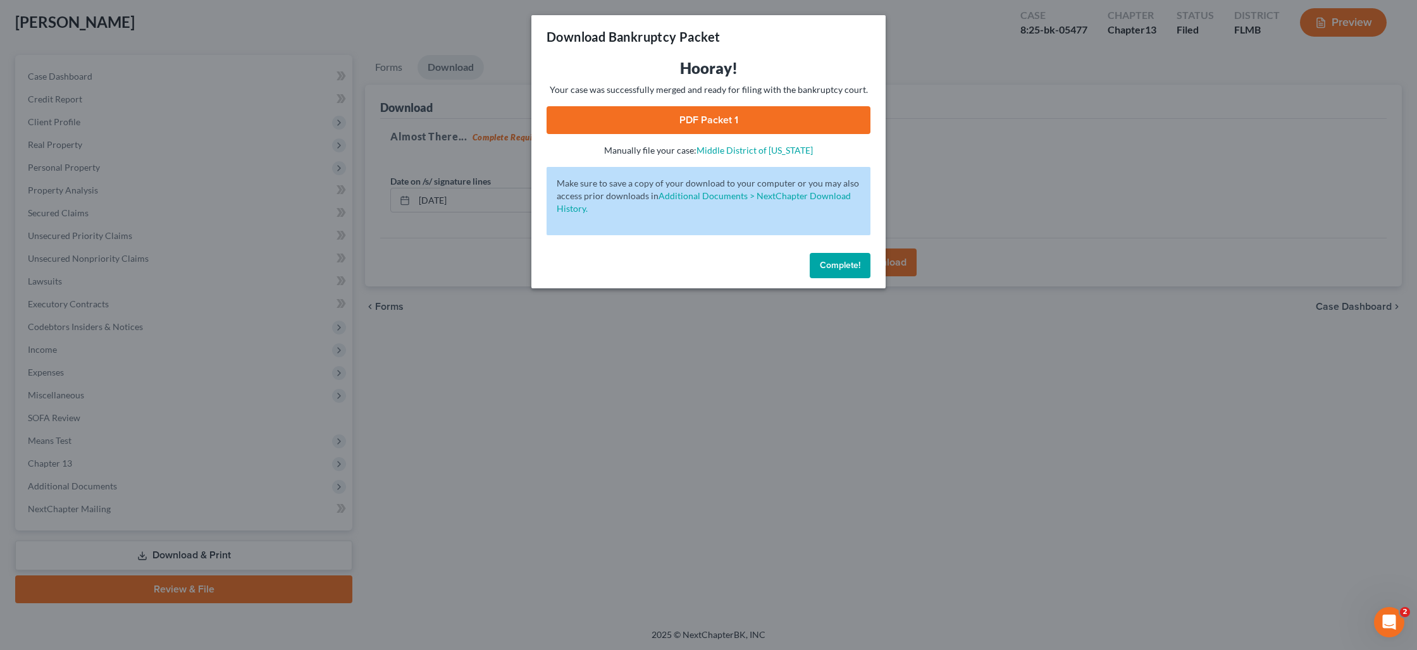
click at [716, 116] on link "PDF Packet 1" at bounding box center [708, 120] width 324 height 28
click at [820, 263] on span "Complete!" at bounding box center [840, 265] width 40 height 11
